Goal: Navigation & Orientation: Find specific page/section

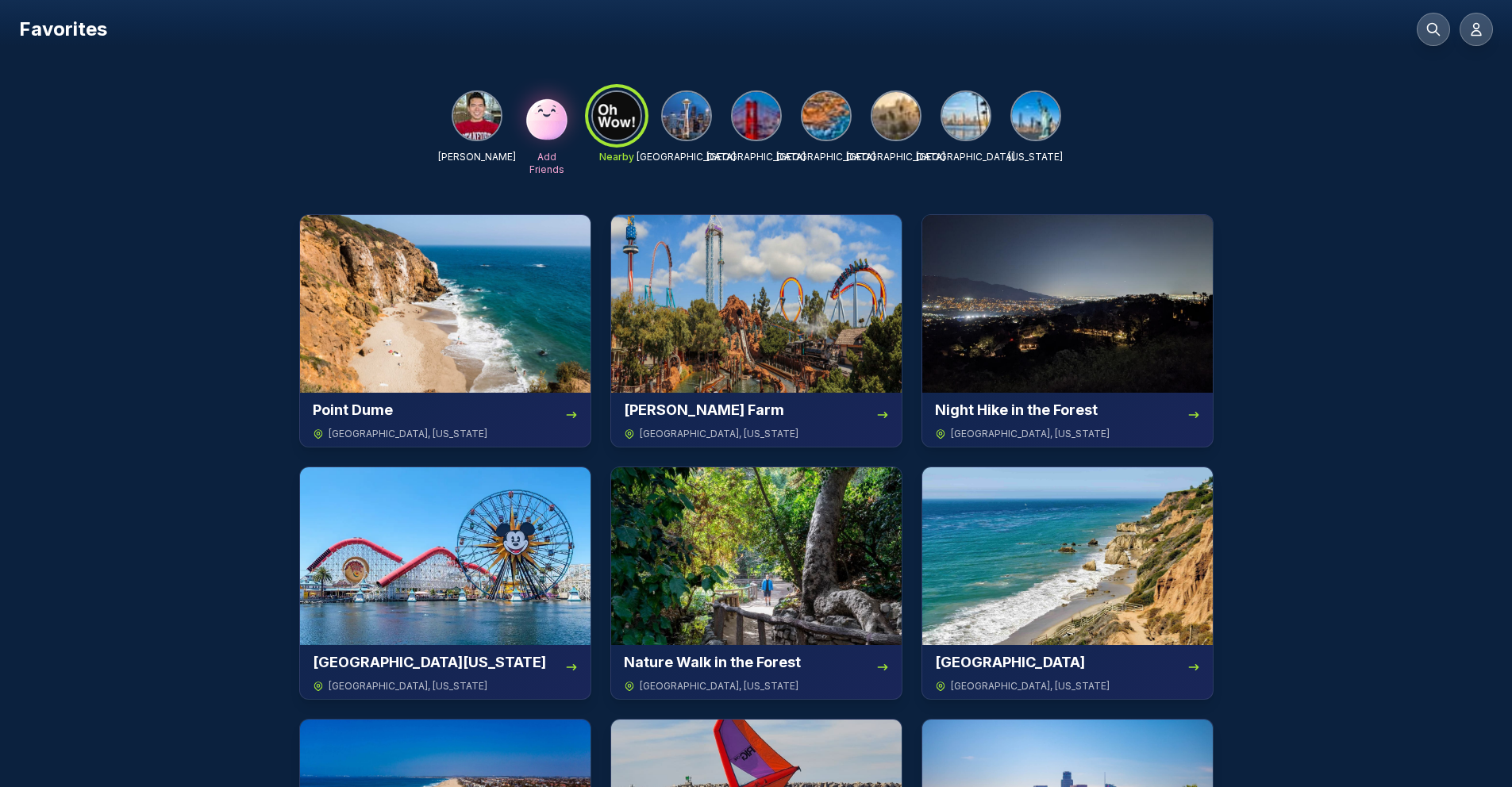
click at [689, 128] on img at bounding box center [687, 116] width 48 height 48
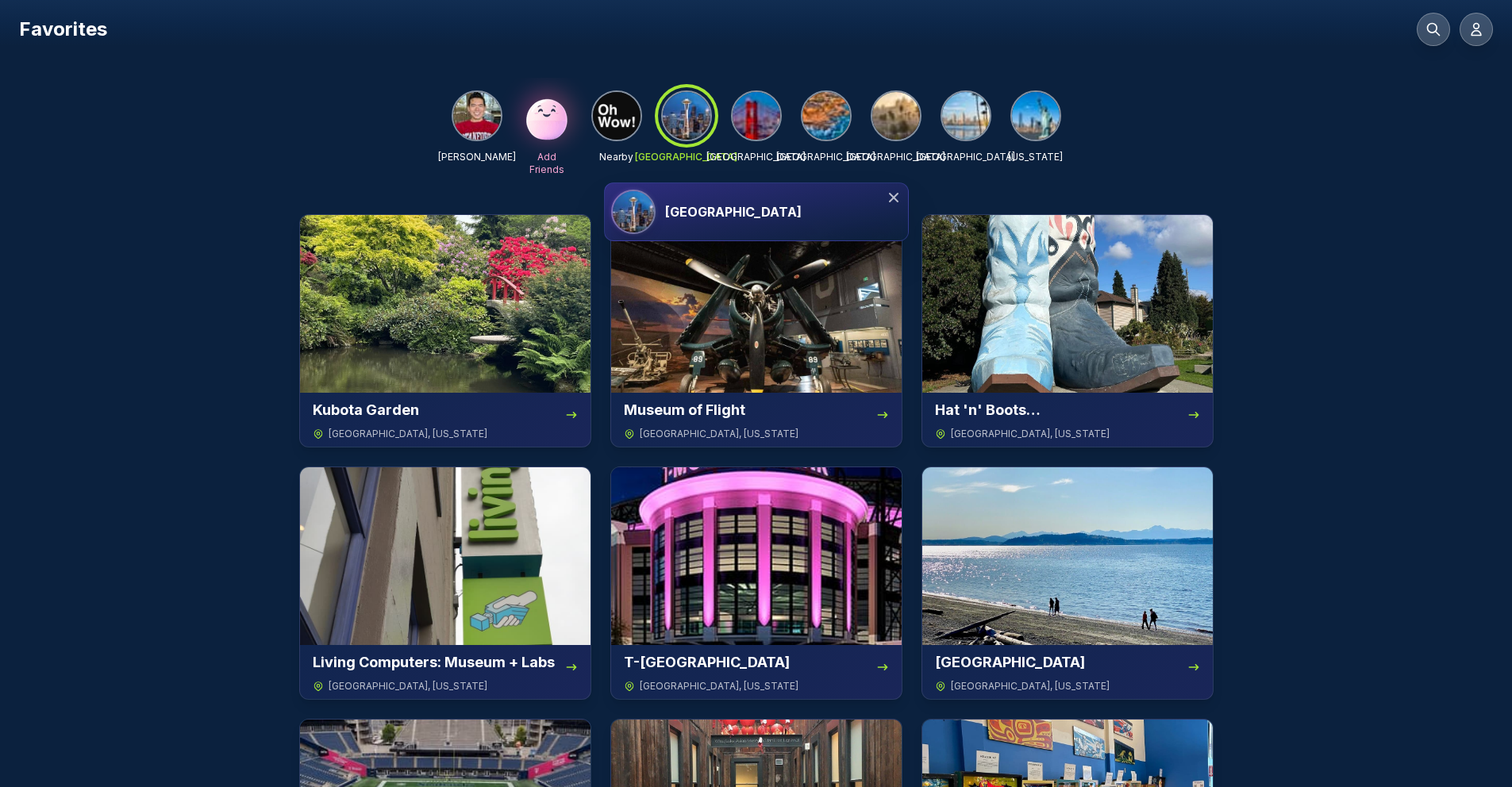
click at [985, 108] on img at bounding box center [967, 116] width 48 height 48
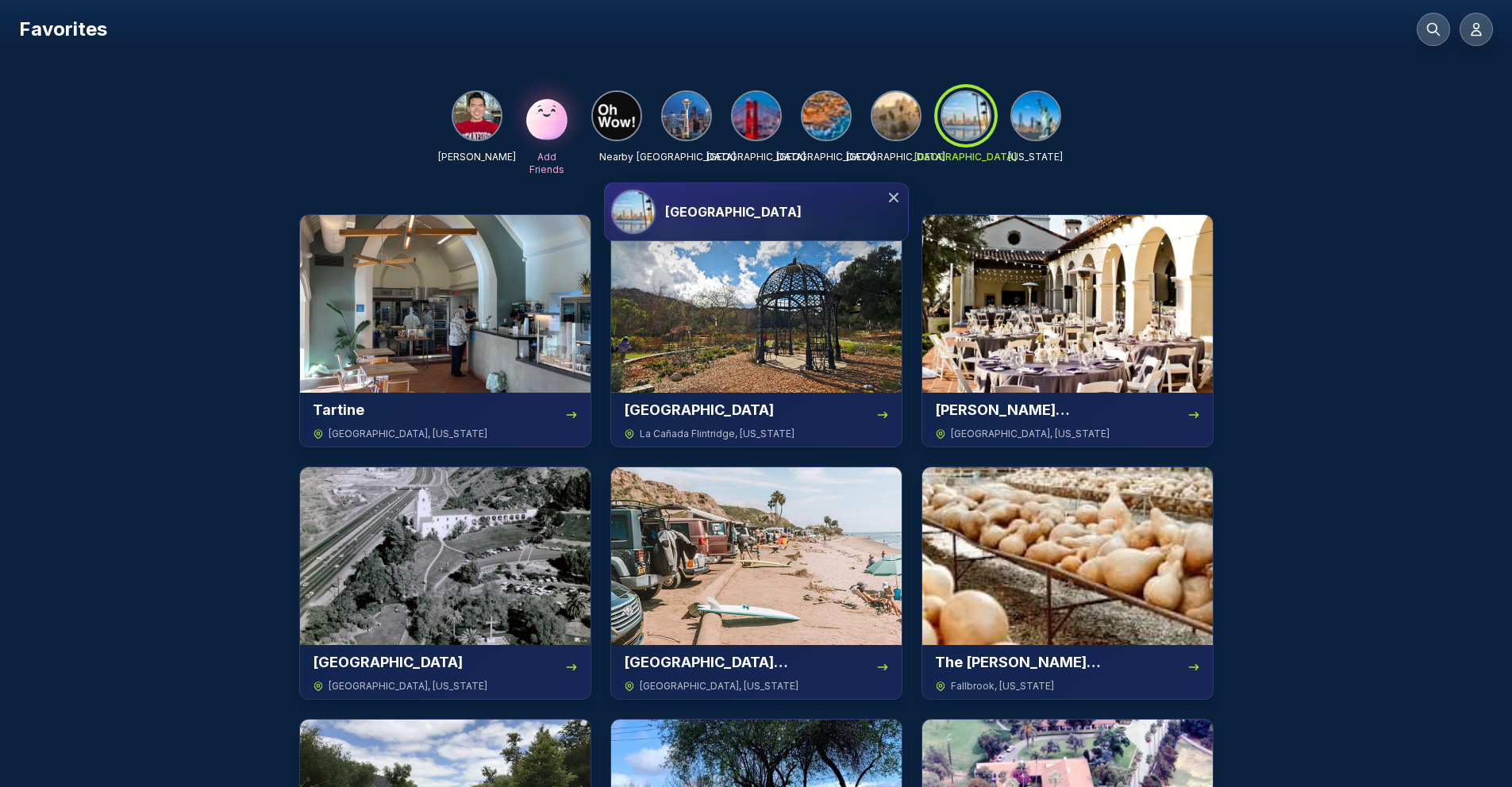
click at [898, 197] on icon at bounding box center [894, 197] width 16 height 16
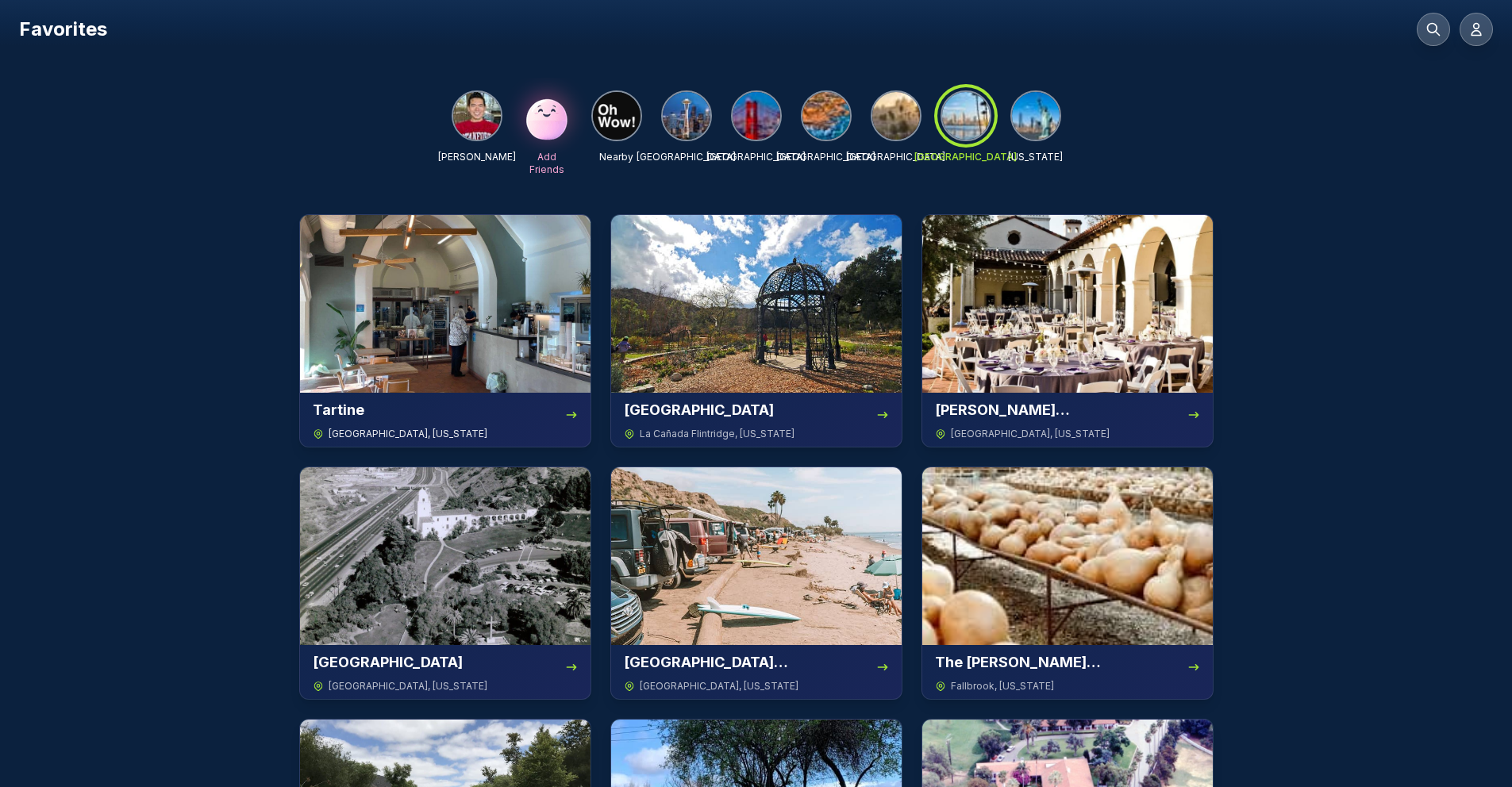
click at [372, 360] on img at bounding box center [445, 303] width 291 height 177
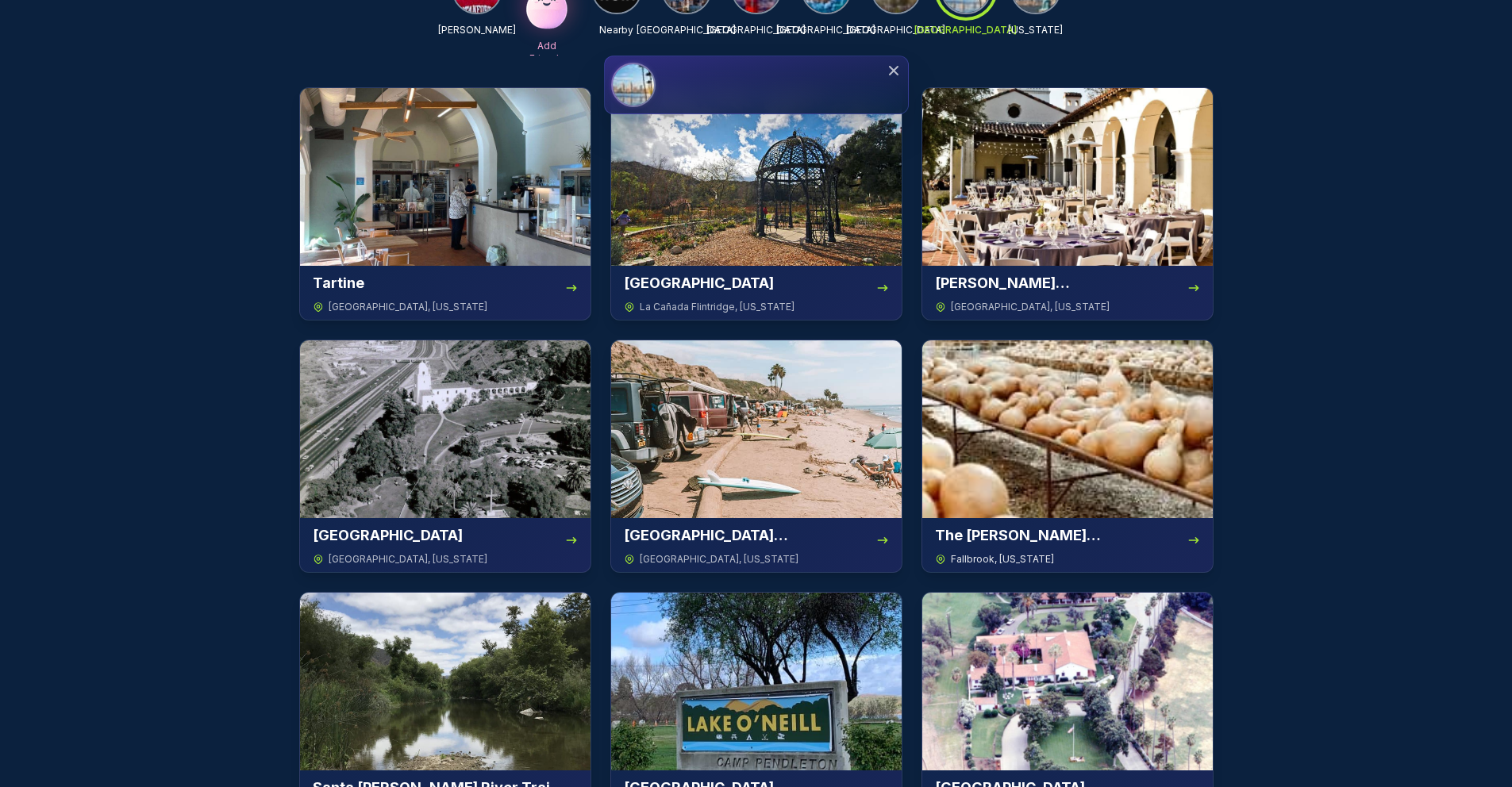
scroll to position [1017, 0]
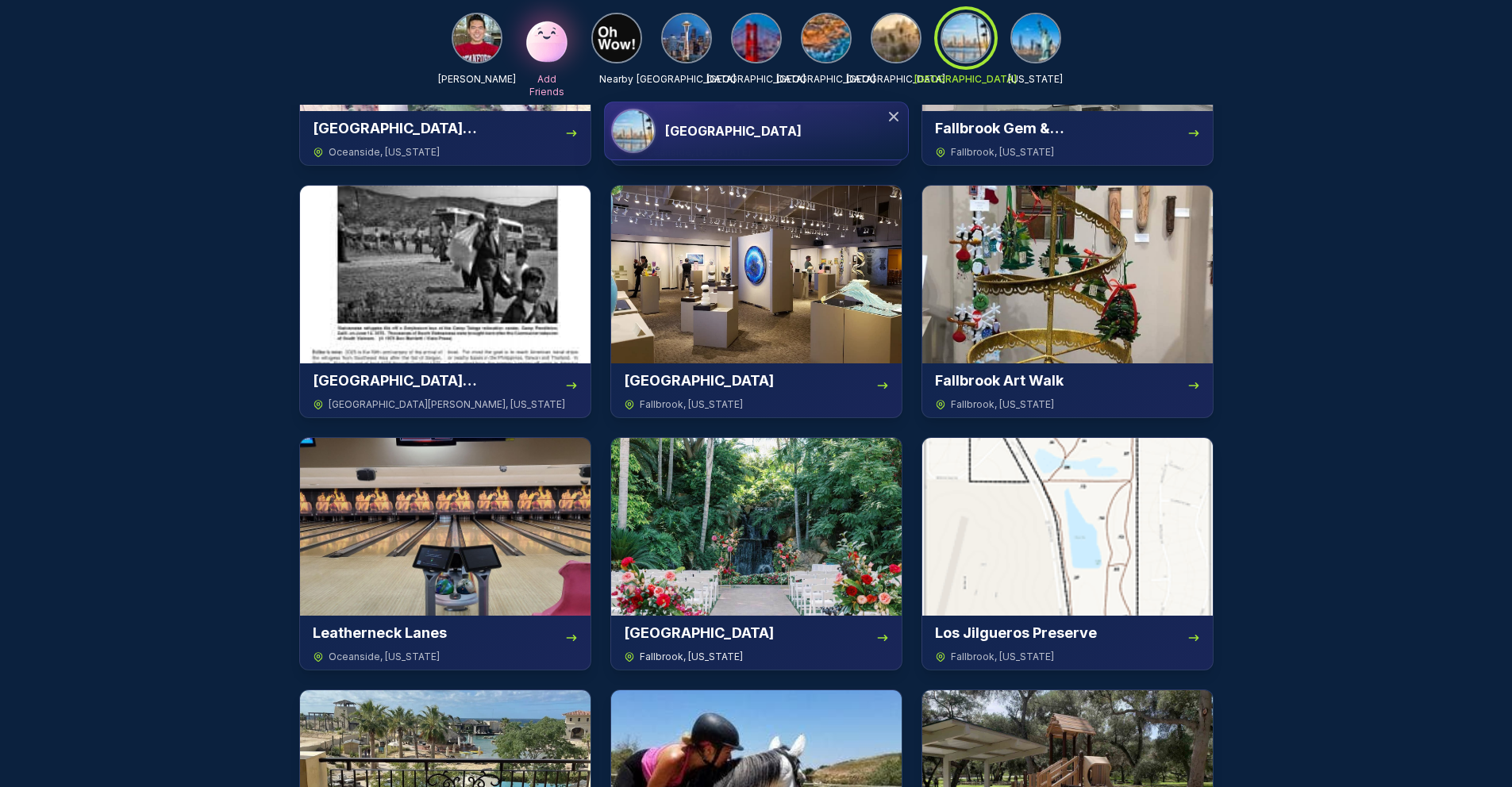
click at [868, 498] on img at bounding box center [756, 526] width 291 height 177
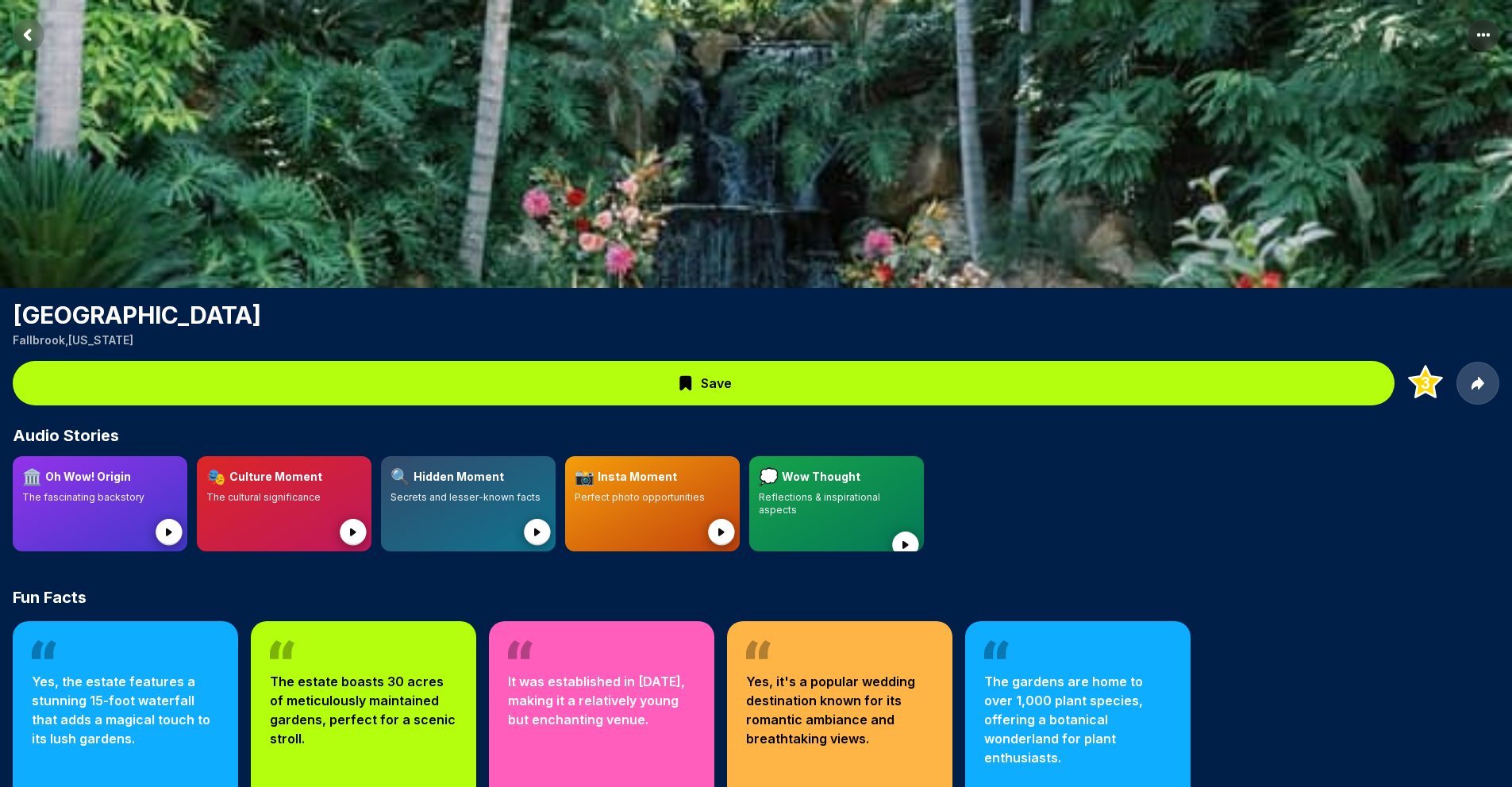
click at [21, 45] on rect "Return to previous page" at bounding box center [28, 34] width 32 height 32
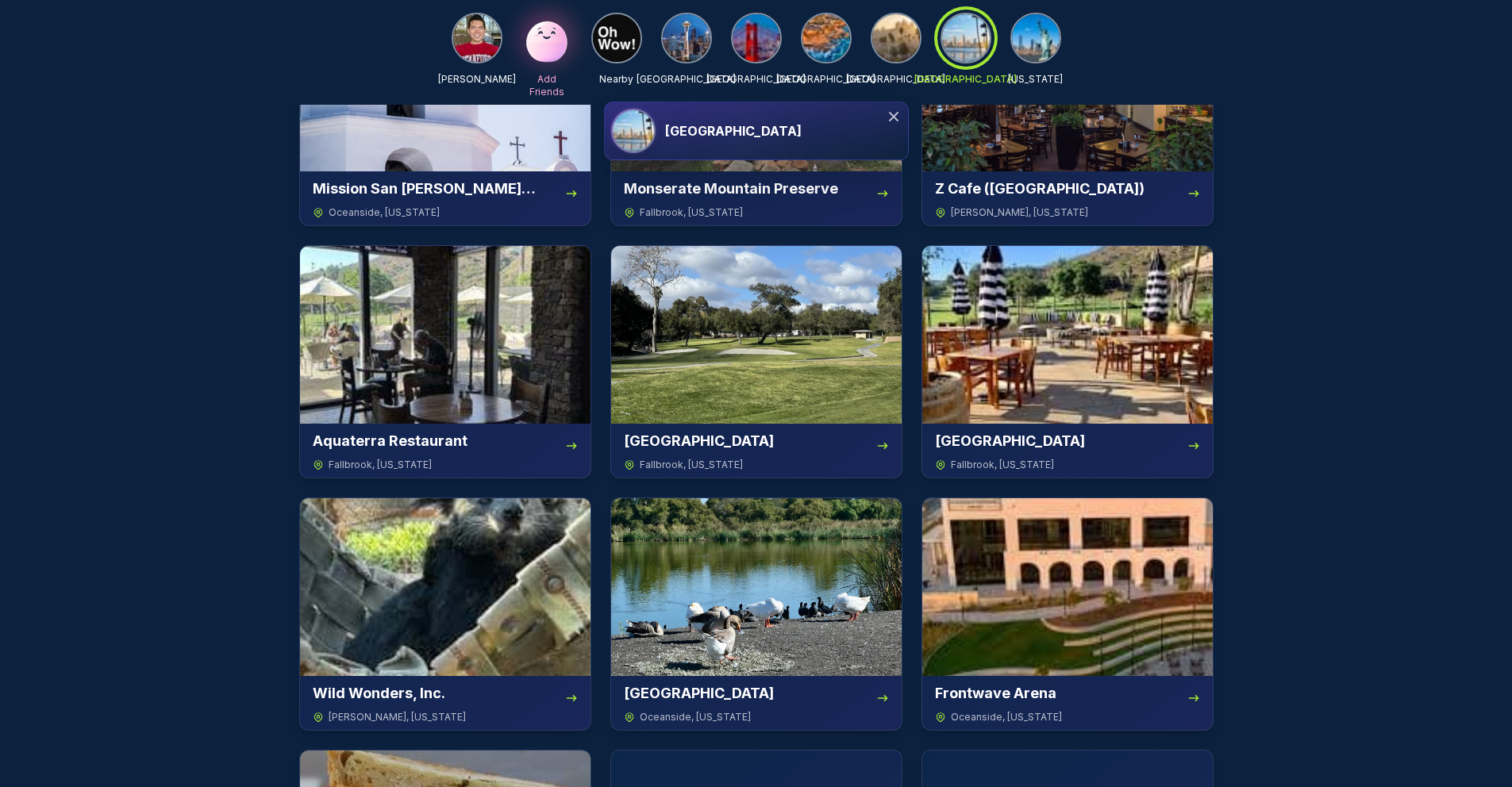
scroll to position [3827, 0]
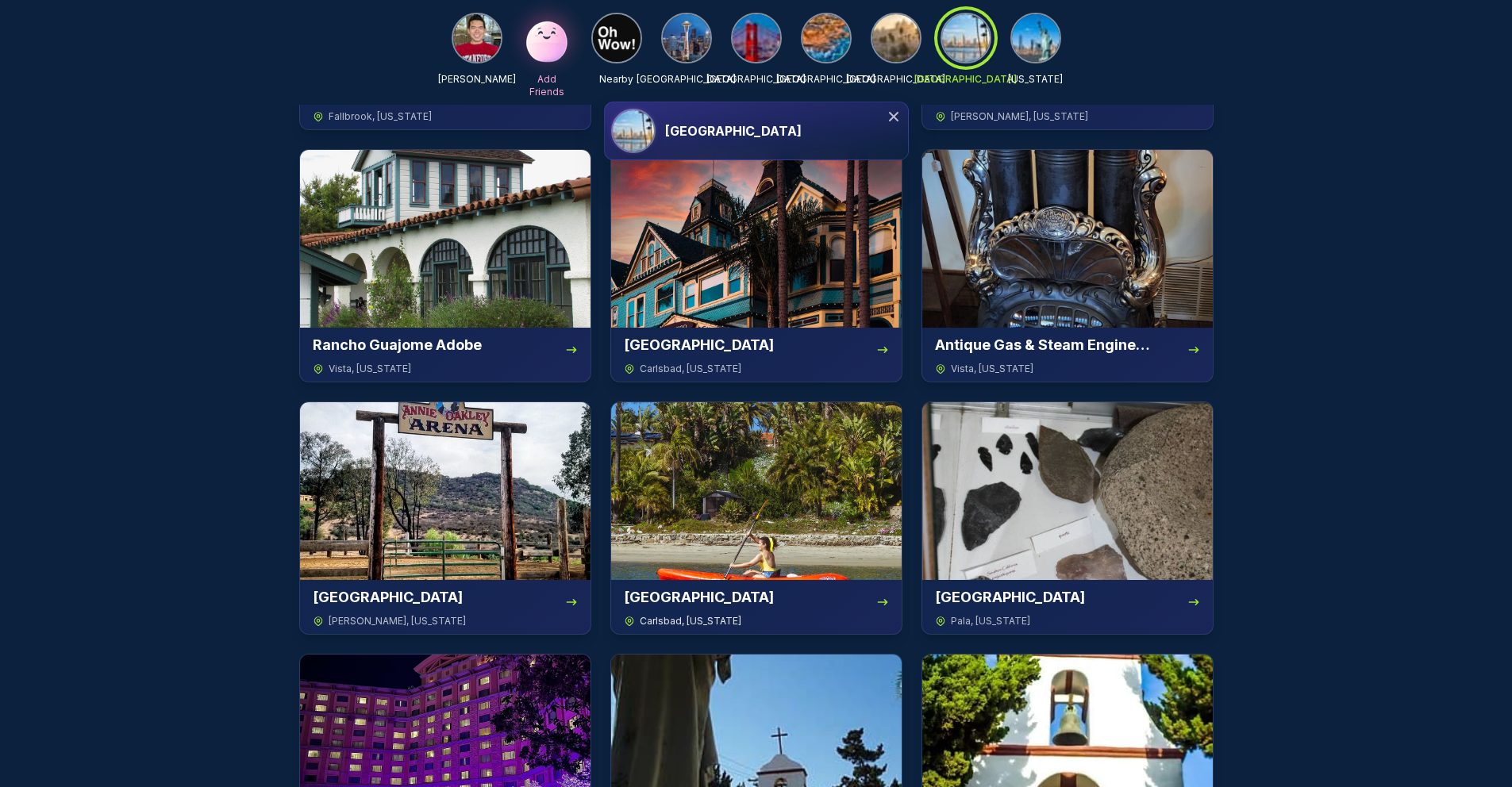
click at [639, 539] on img at bounding box center [756, 490] width 291 height 177
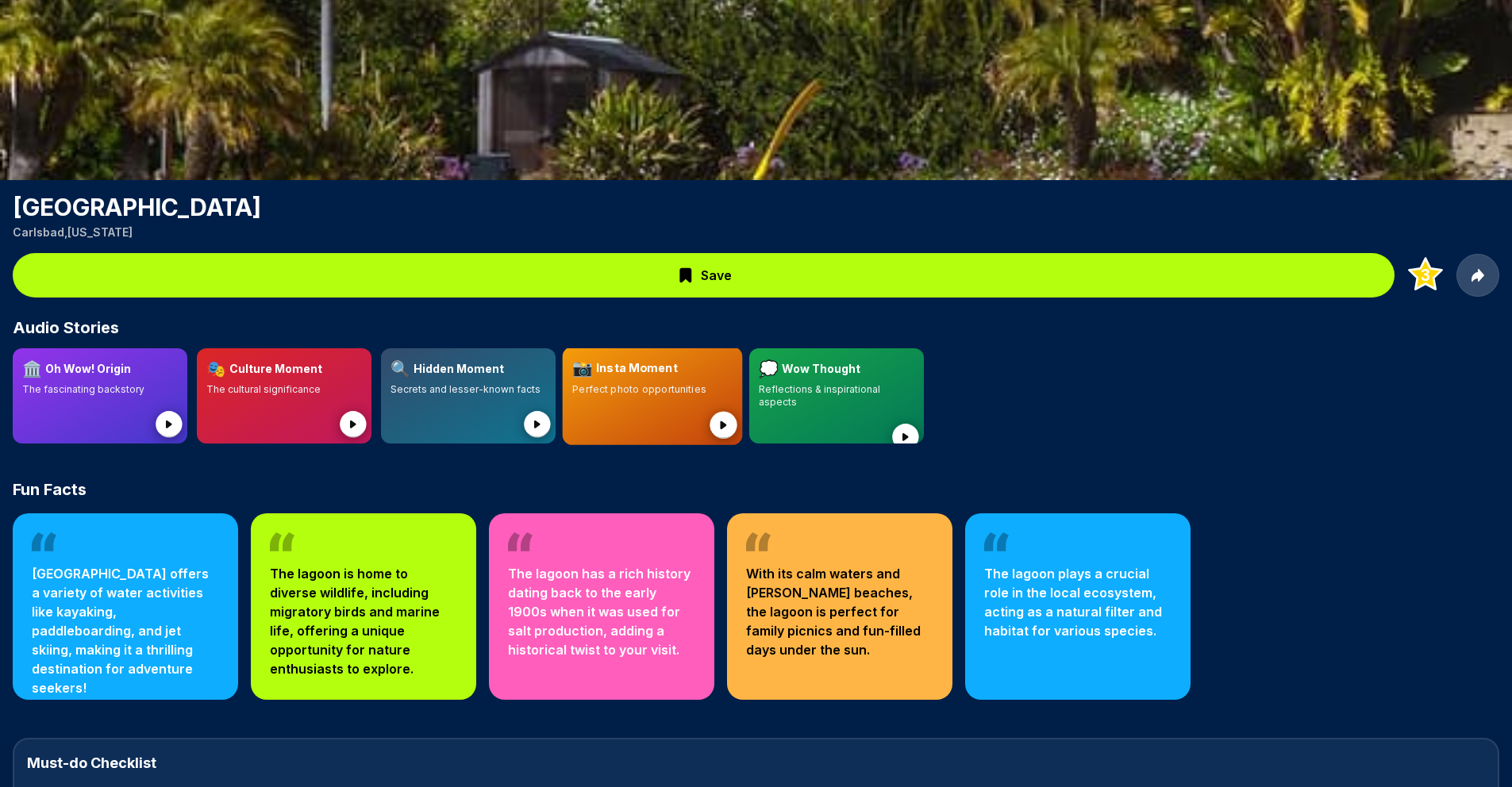
scroll to position [412, 0]
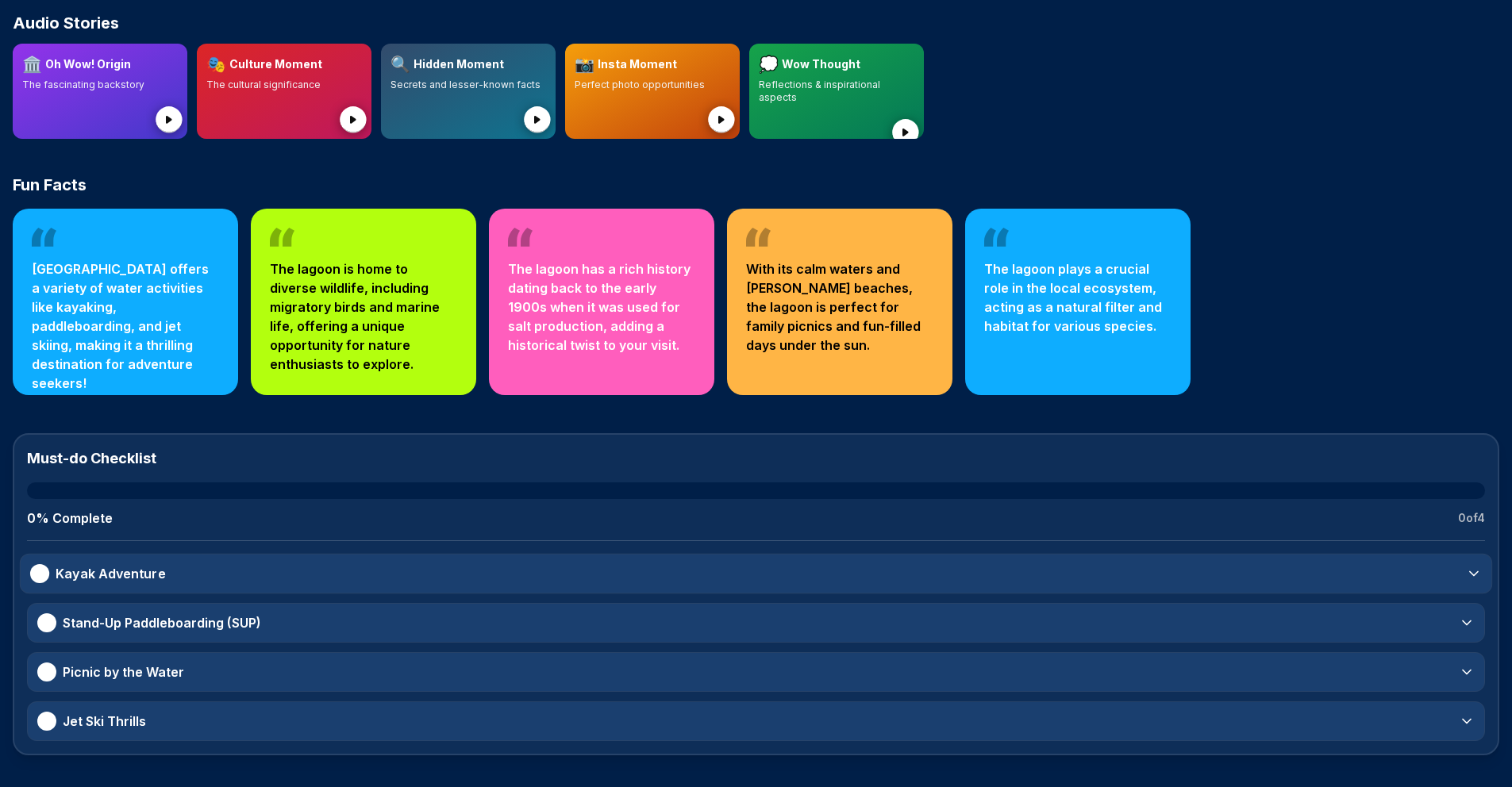
click at [634, 590] on div "Kayak Adventure" at bounding box center [756, 574] width 1471 height 38
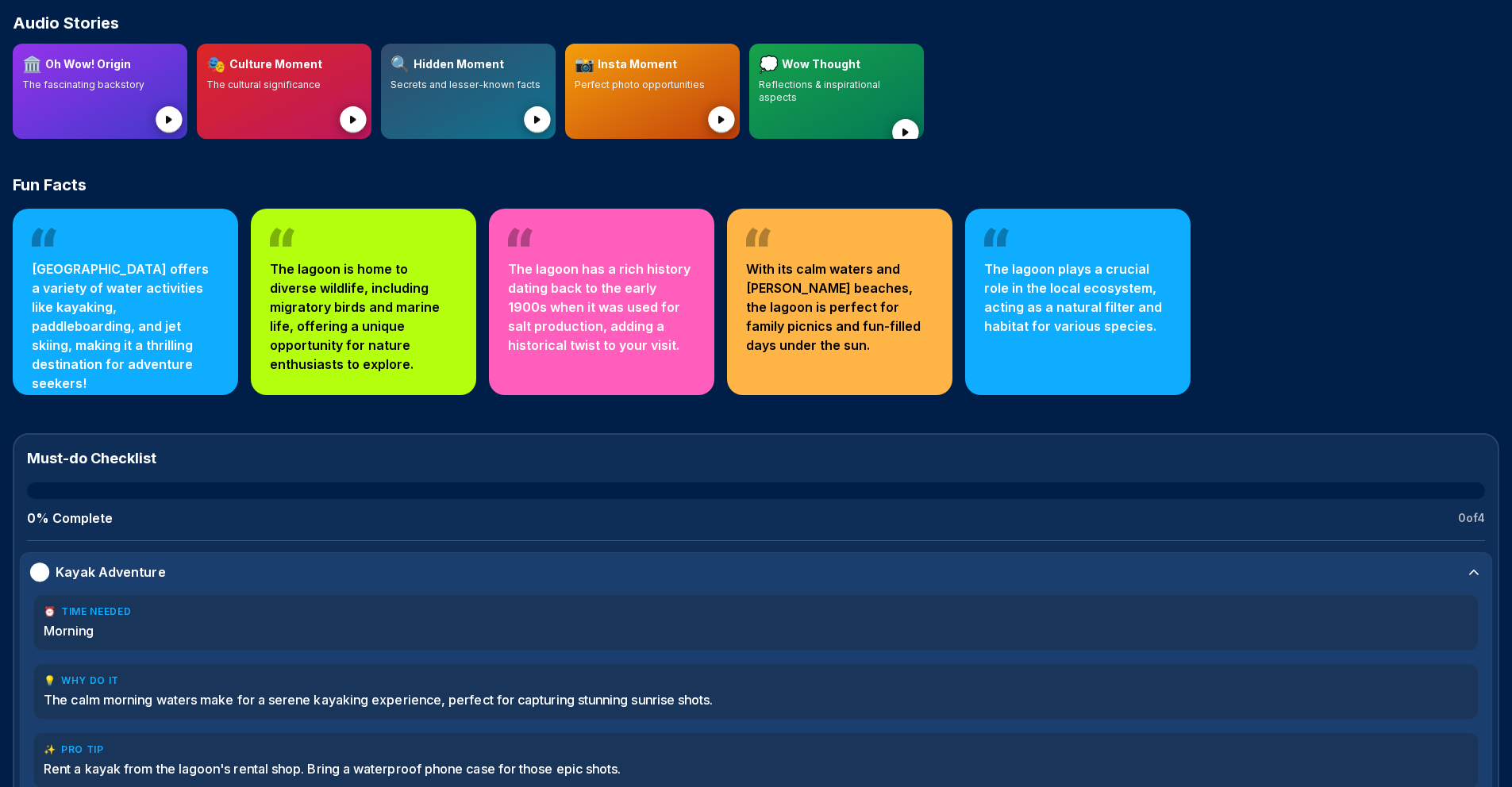
click at [639, 567] on div "Kayak Adventure" at bounding box center [756, 572] width 1471 height 38
